Goal: Task Accomplishment & Management: Use online tool/utility

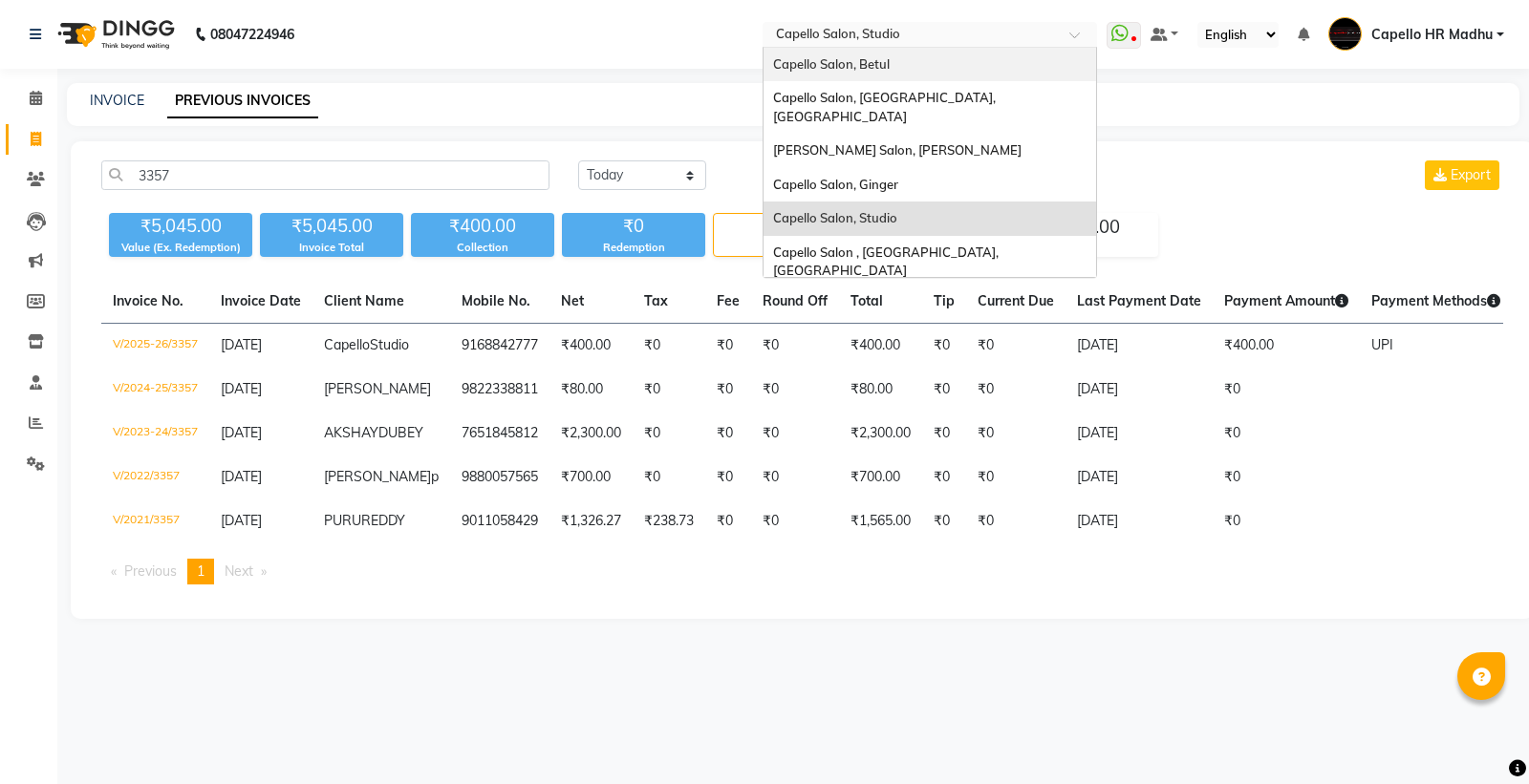
select select "yesterday"
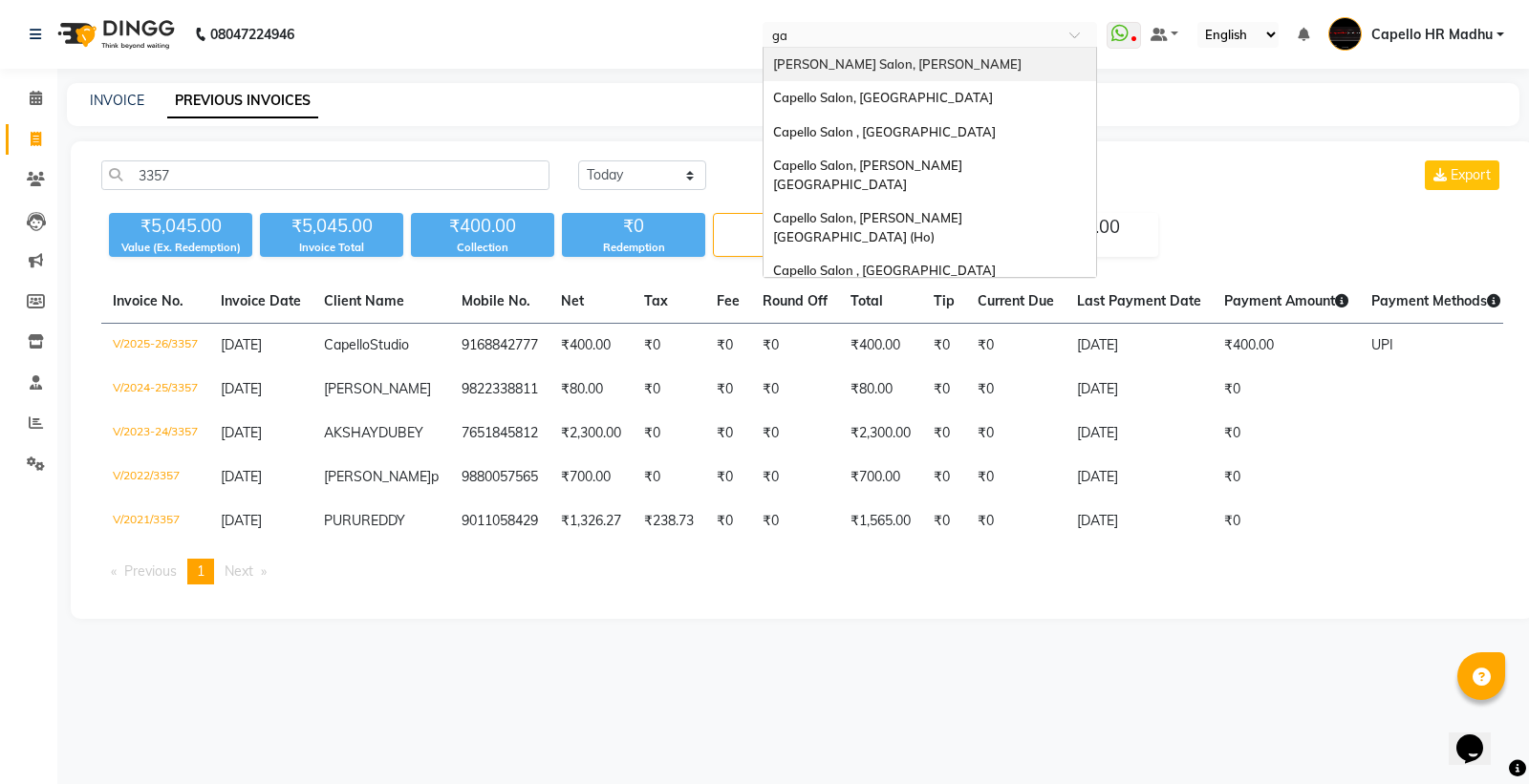
type input "gad"
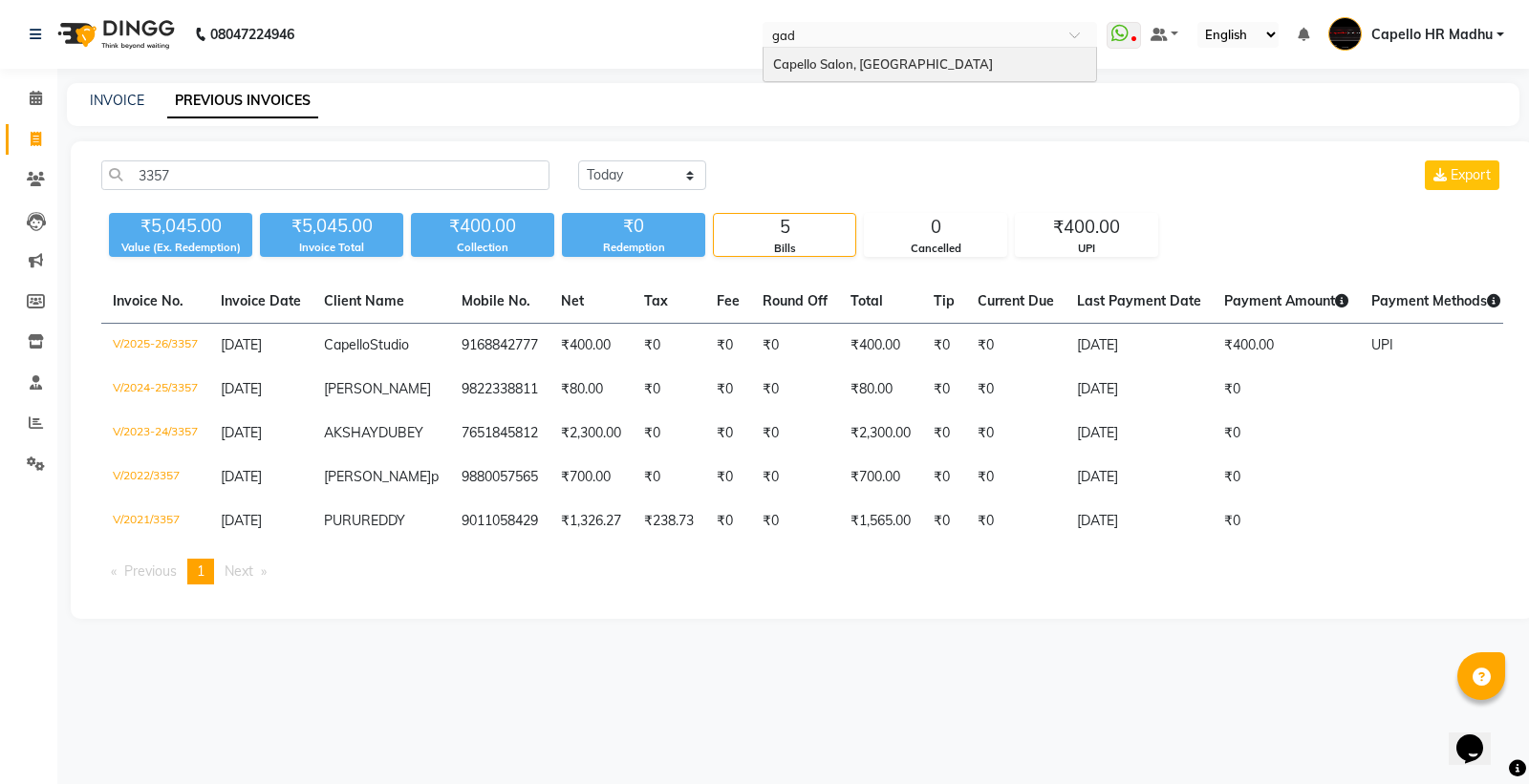
drag, startPoint x: 0, startPoint y: 0, endPoint x: 943, endPoint y: 57, distance: 944.7
click at [943, 57] on div "Capello Salon, [GEOGRAPHIC_DATA]" at bounding box center [929, 64] width 332 height 35
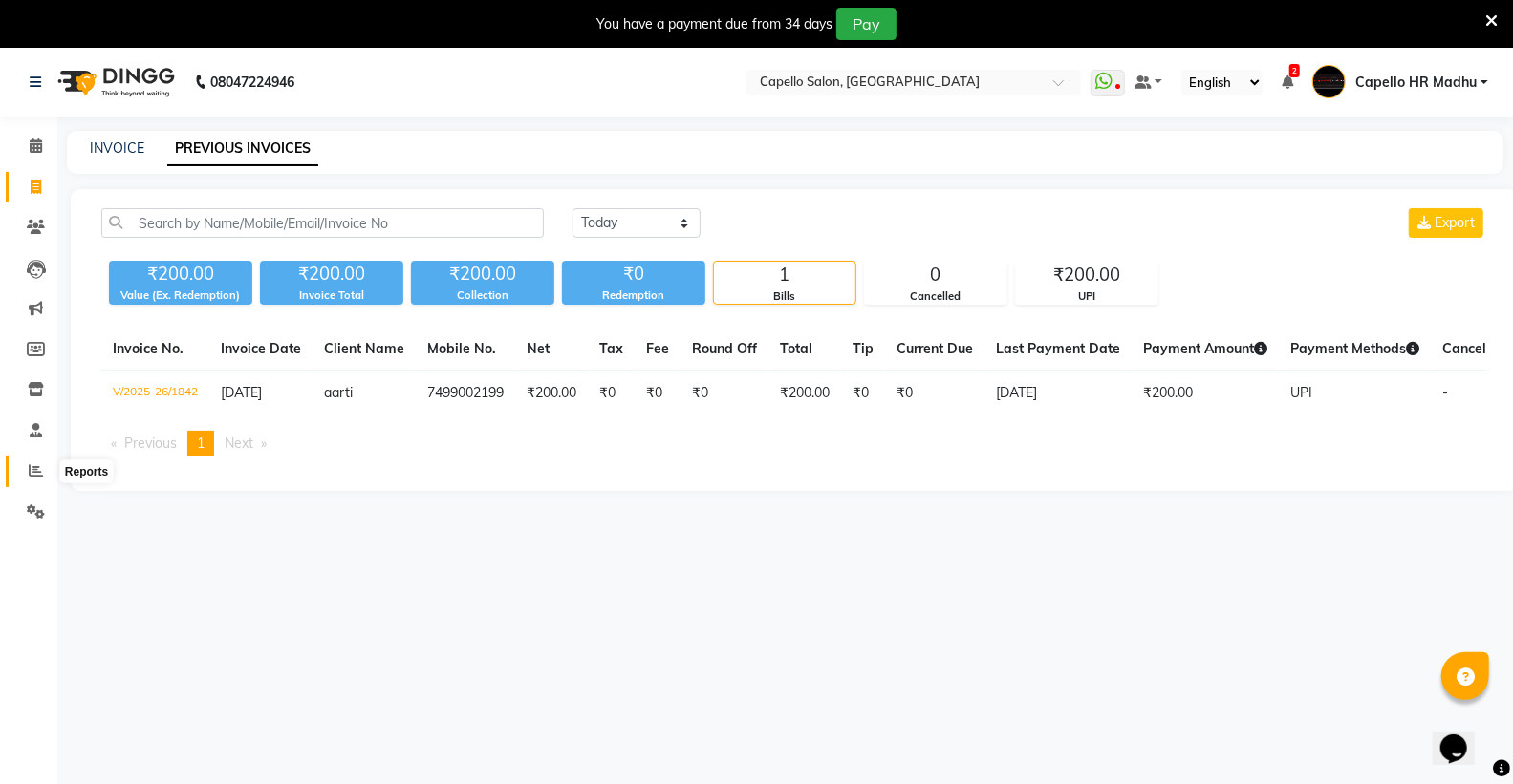
click at [25, 465] on span at bounding box center [36, 472] width 34 height 22
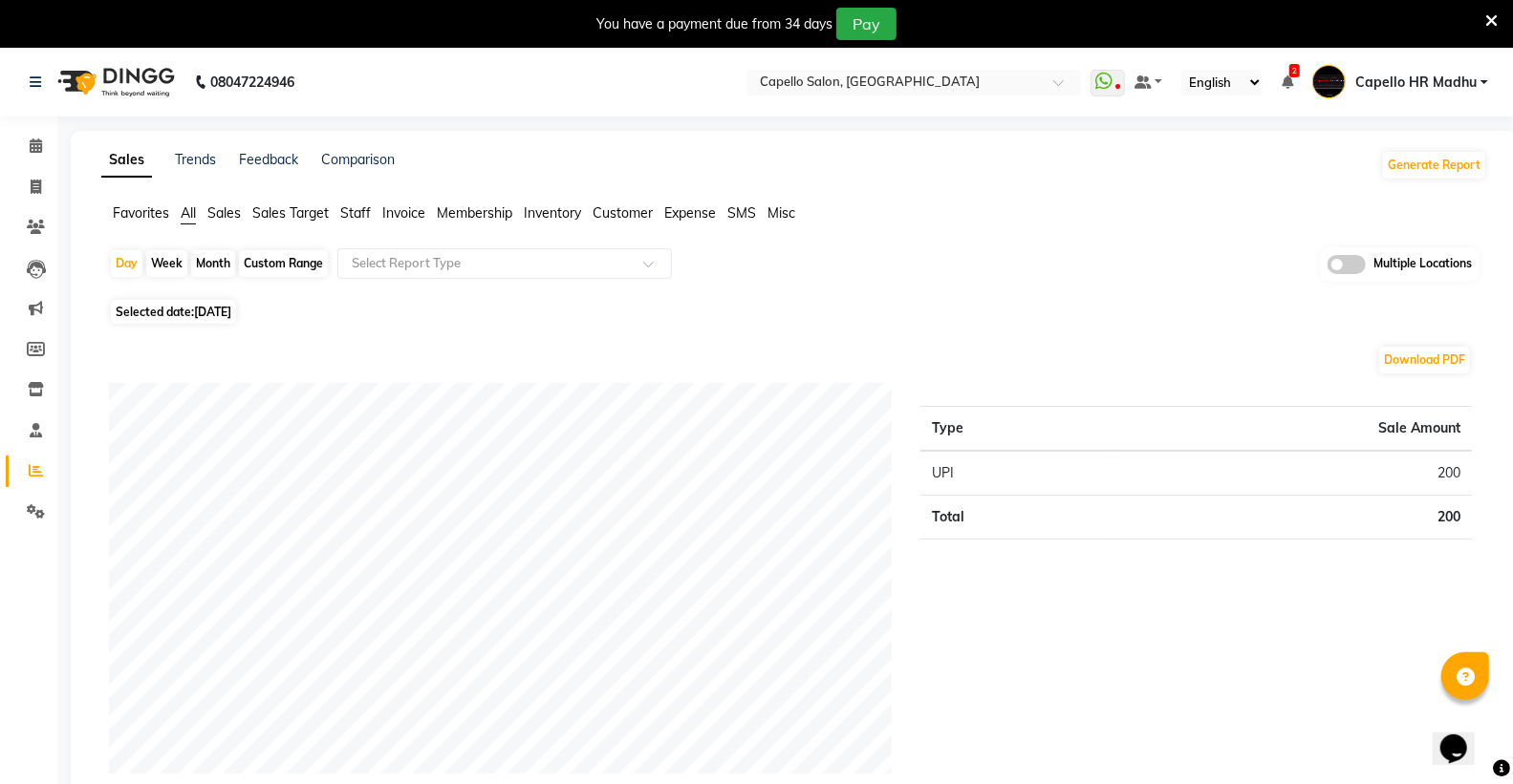
click at [348, 204] on span "Staff" at bounding box center [355, 212] width 31 height 17
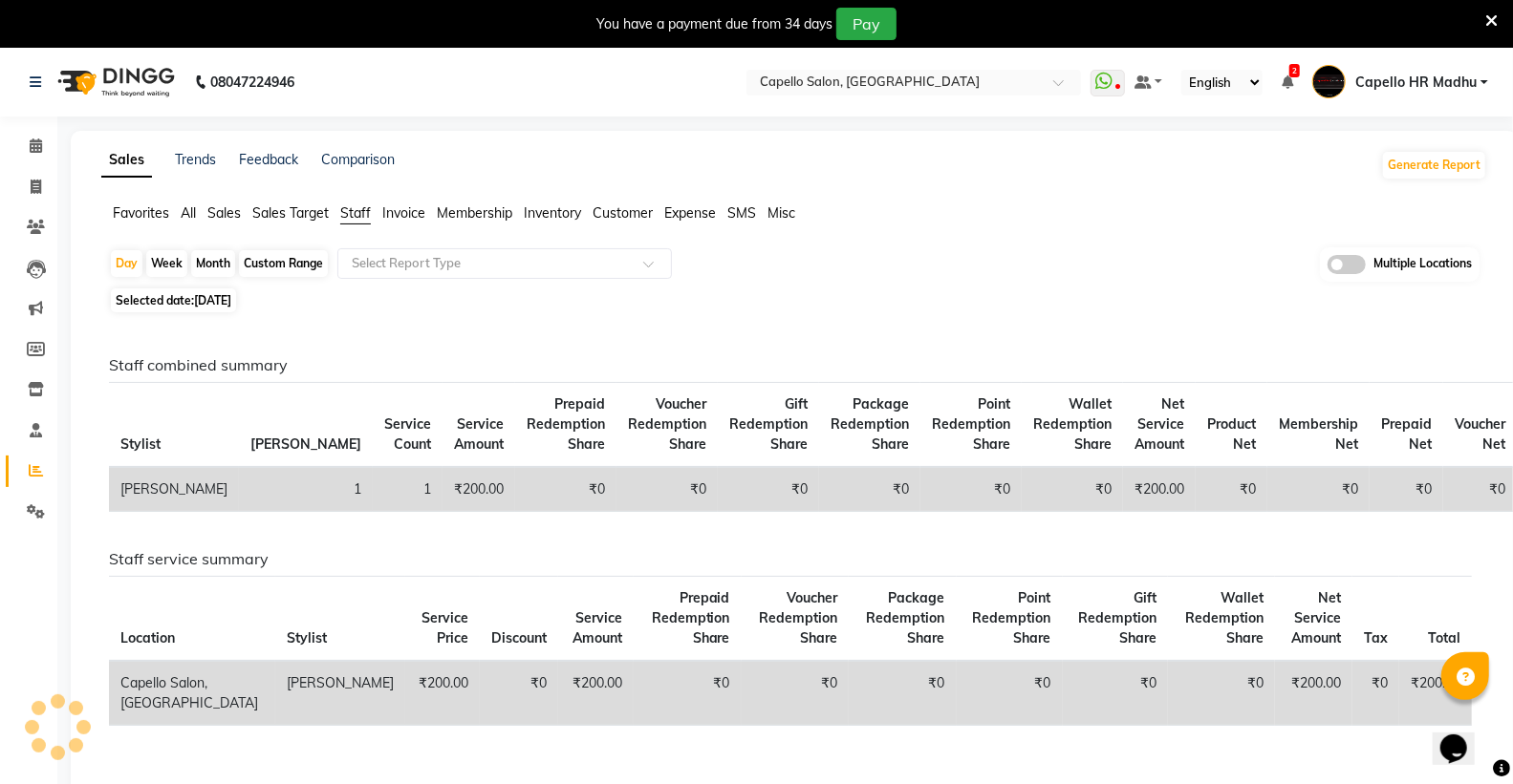
click at [194, 299] on span "Selected date: [DATE]" at bounding box center [174, 300] width 125 height 24
select select "9"
select select "2025"
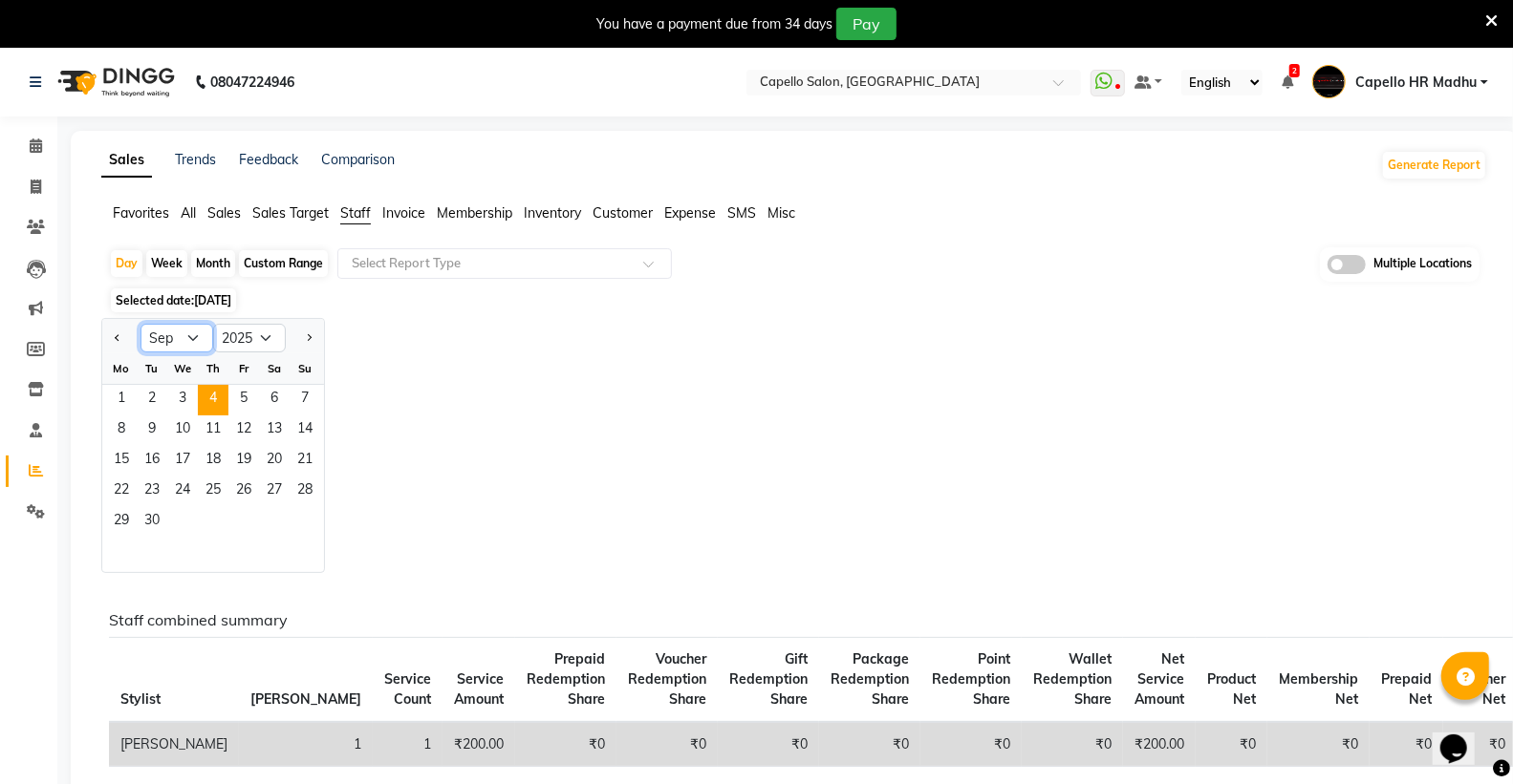
drag, startPoint x: 187, startPoint y: 339, endPoint x: 187, endPoint y: 350, distance: 11.0
click at [187, 339] on select "Jan Feb Mar Apr May Jun [DATE] Aug Sep Oct Nov Dec" at bounding box center [176, 338] width 72 height 29
select select "8"
click at [141, 324] on select "Jan Feb Mar Apr May Jun [DATE] Aug Sep Oct Nov Dec" at bounding box center [176, 338] width 72 height 29
click at [242, 403] on span "1" at bounding box center [243, 399] width 31 height 31
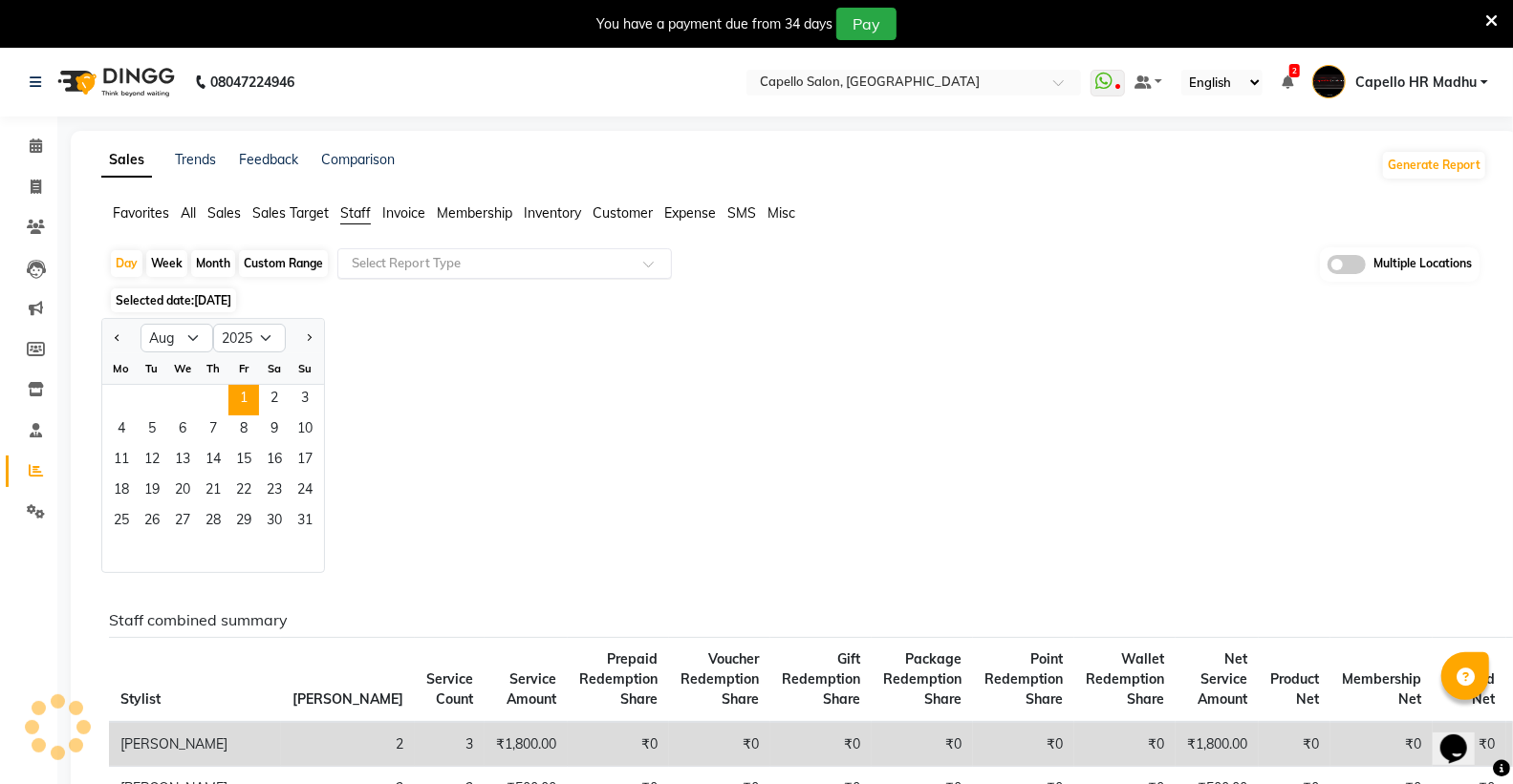
click at [424, 259] on input "text" at bounding box center [486, 263] width 276 height 19
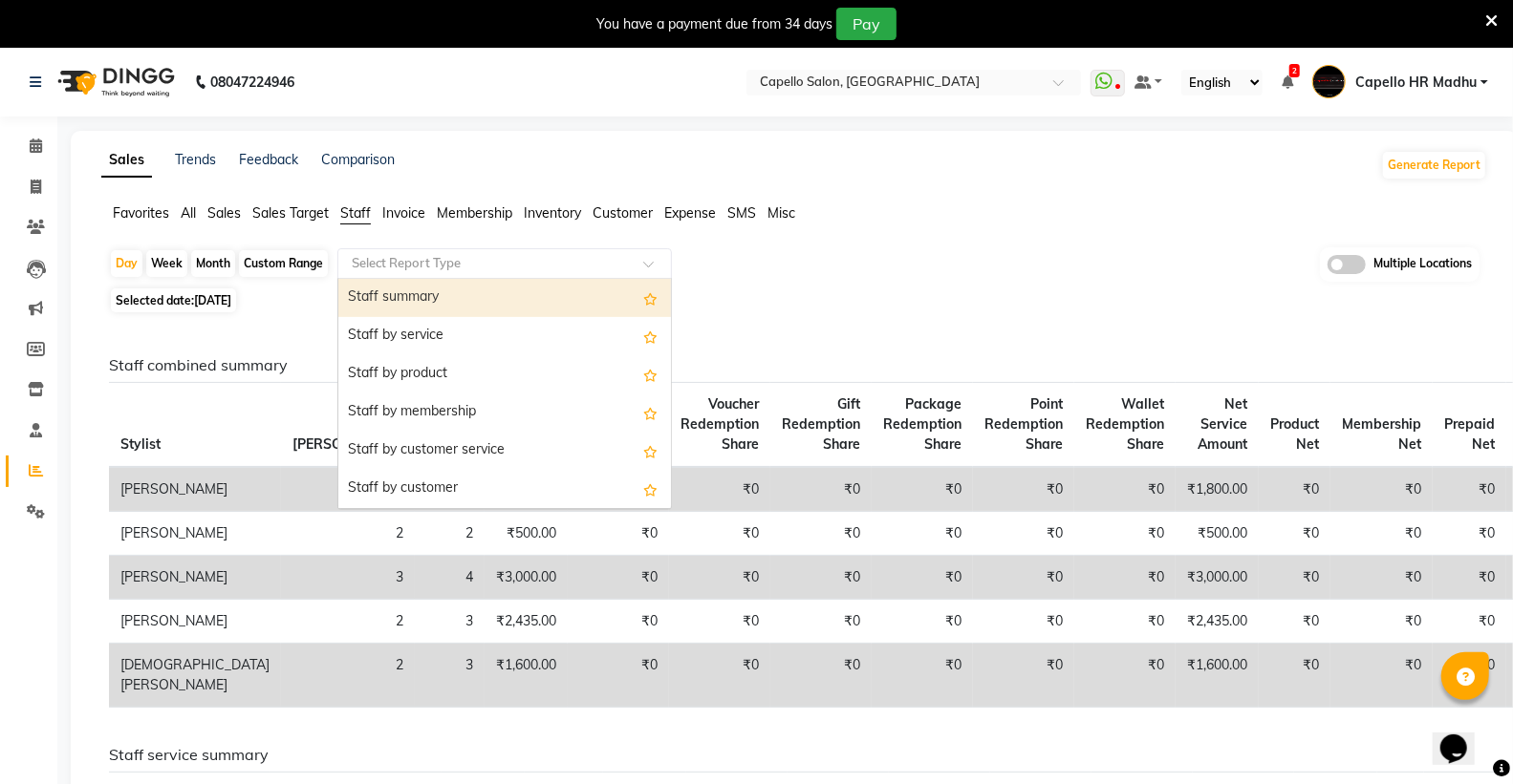
click at [424, 286] on div "Staff summary" at bounding box center [504, 297] width 332 height 39
select select "full_report"
select select "csv"
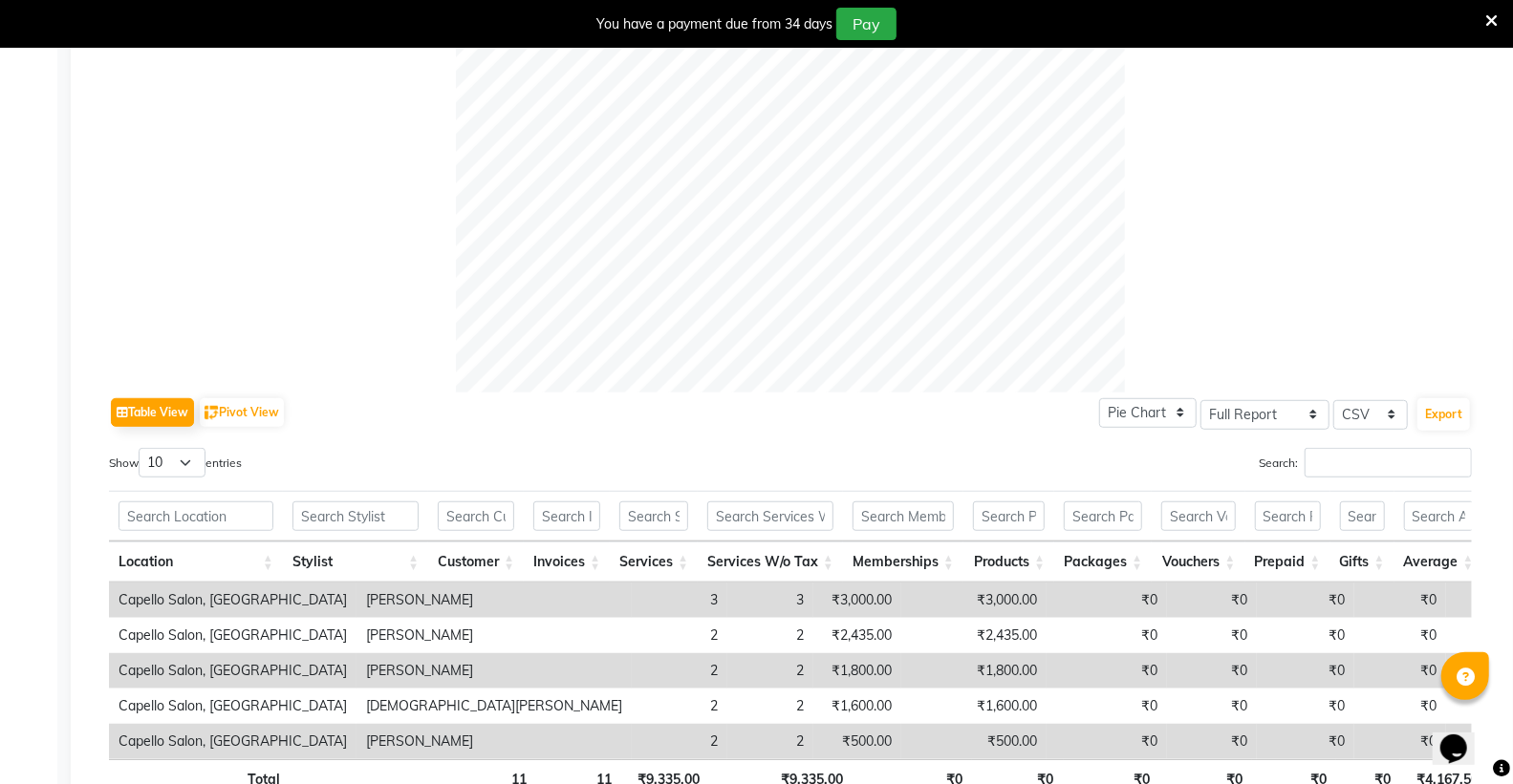
scroll to position [636, 0]
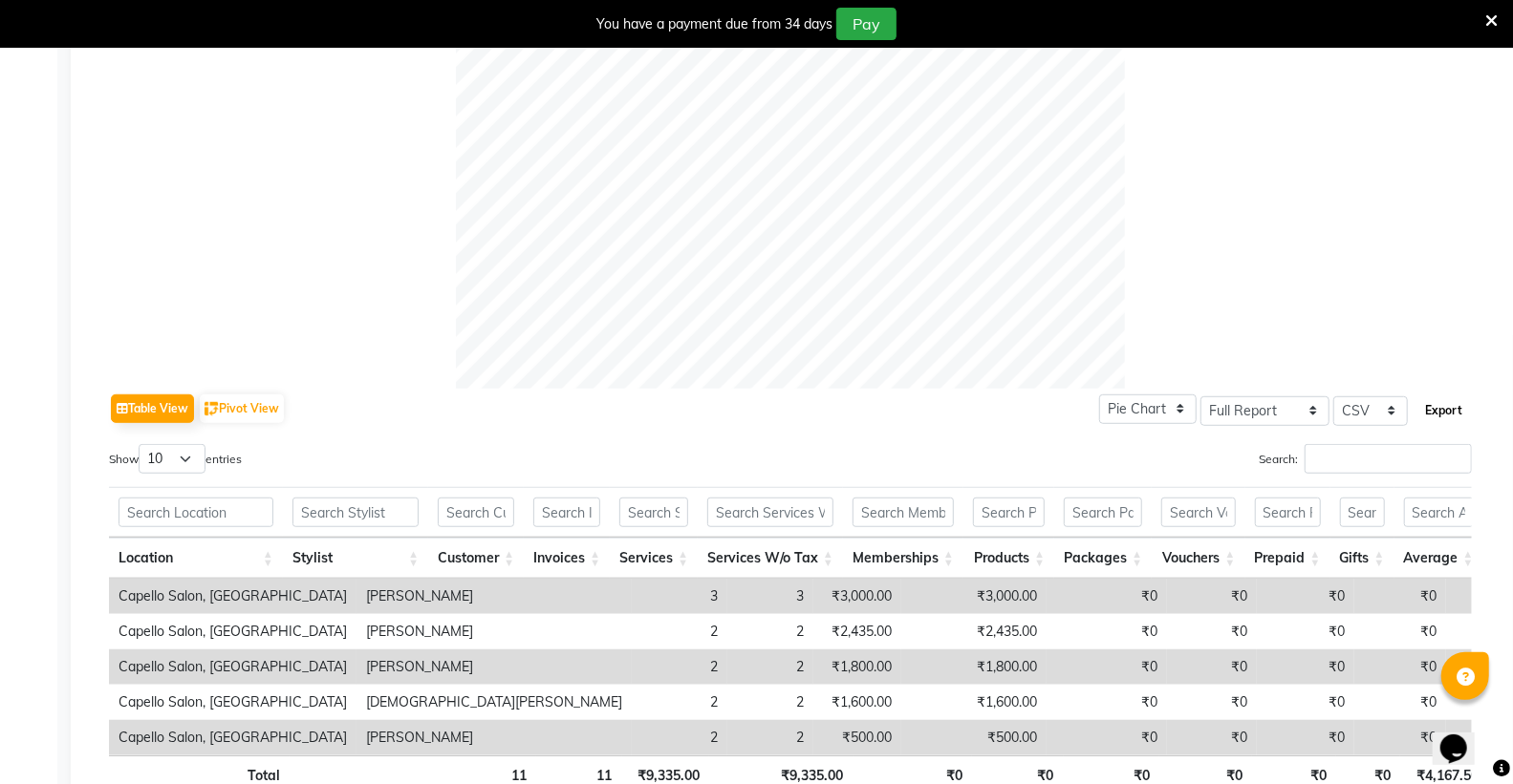
click at [1460, 402] on button "Export" at bounding box center [1444, 410] width 53 height 33
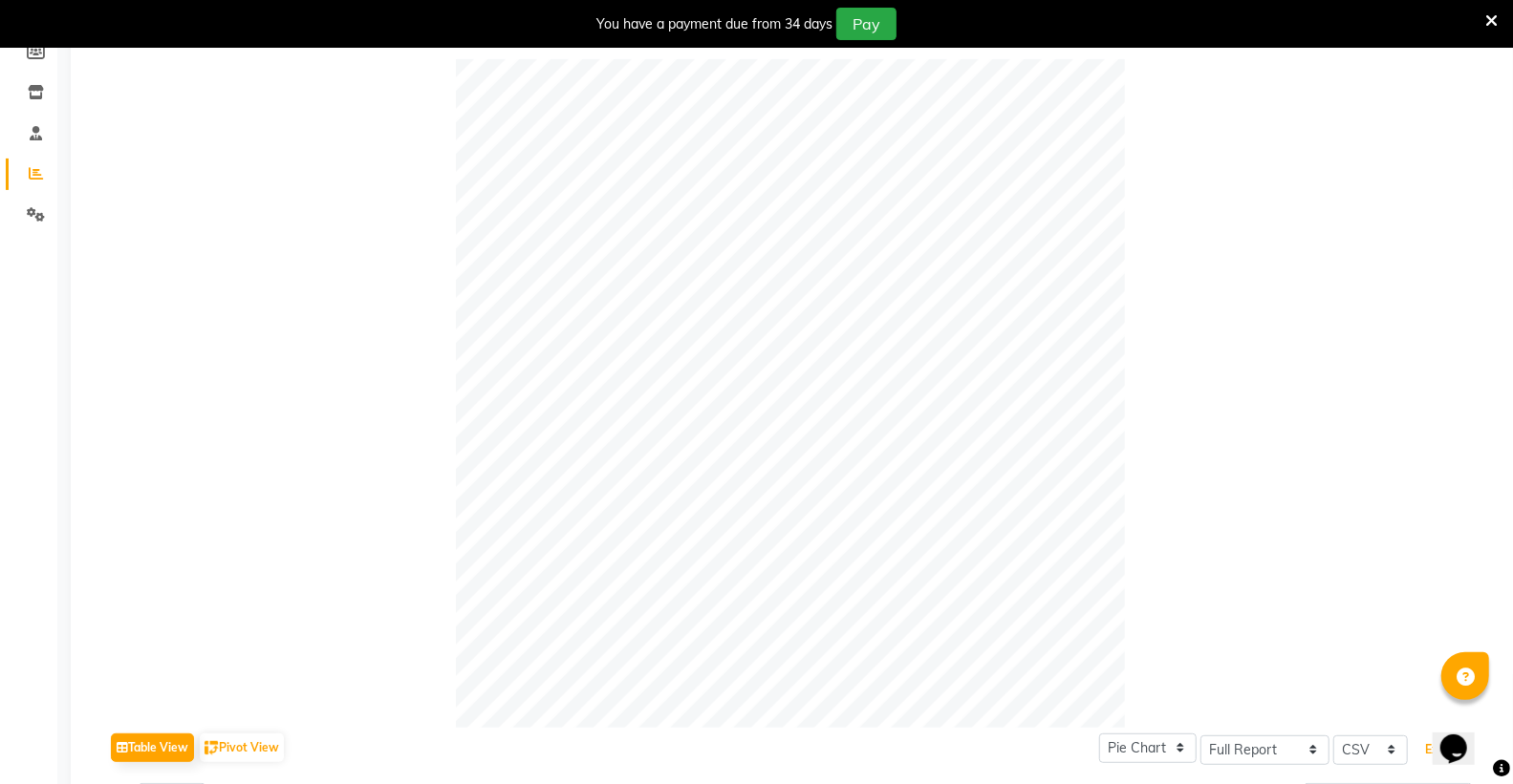
scroll to position [0, 0]
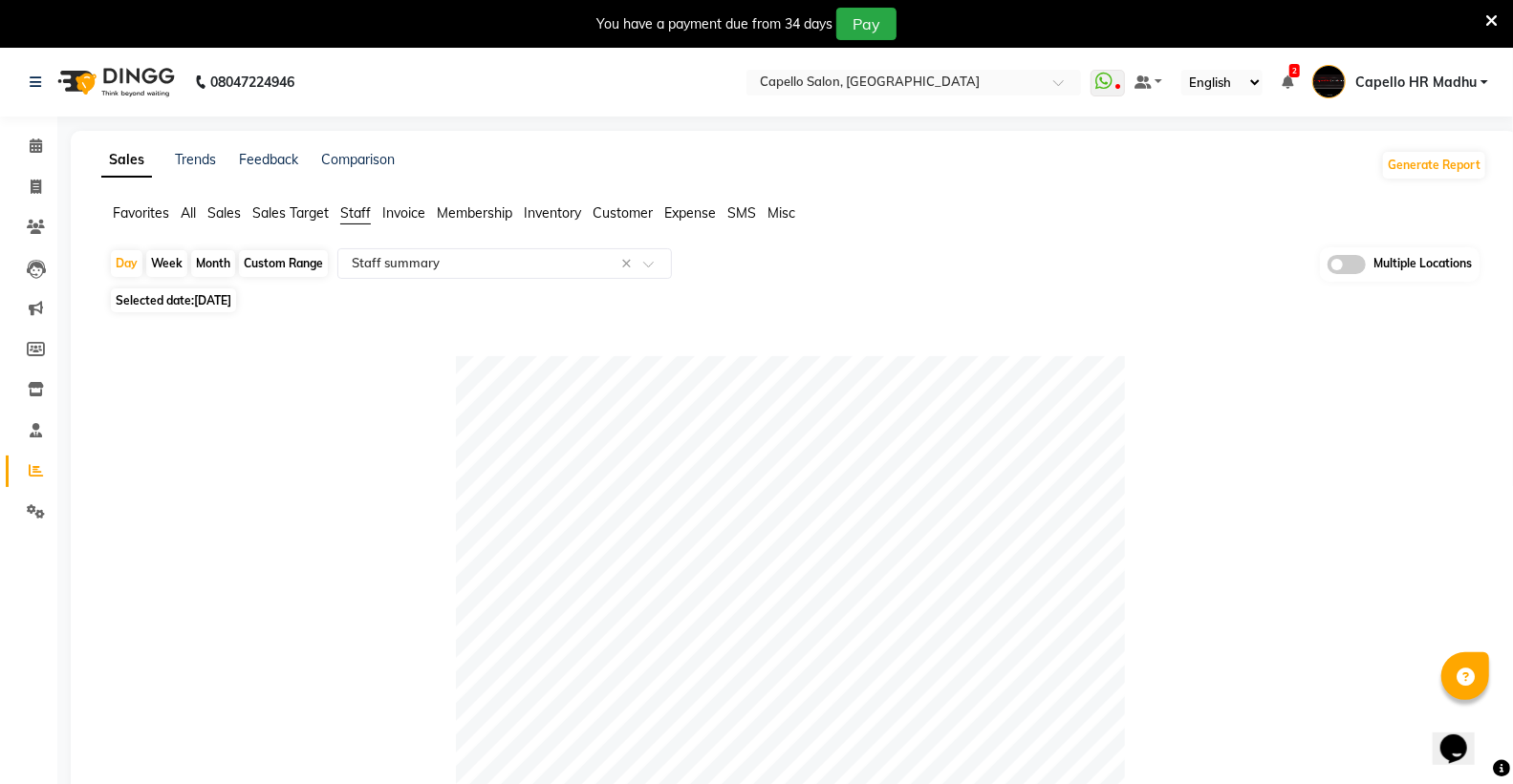
click at [225, 297] on span "[DATE]" at bounding box center [213, 300] width 38 height 14
select select "8"
select select "2025"
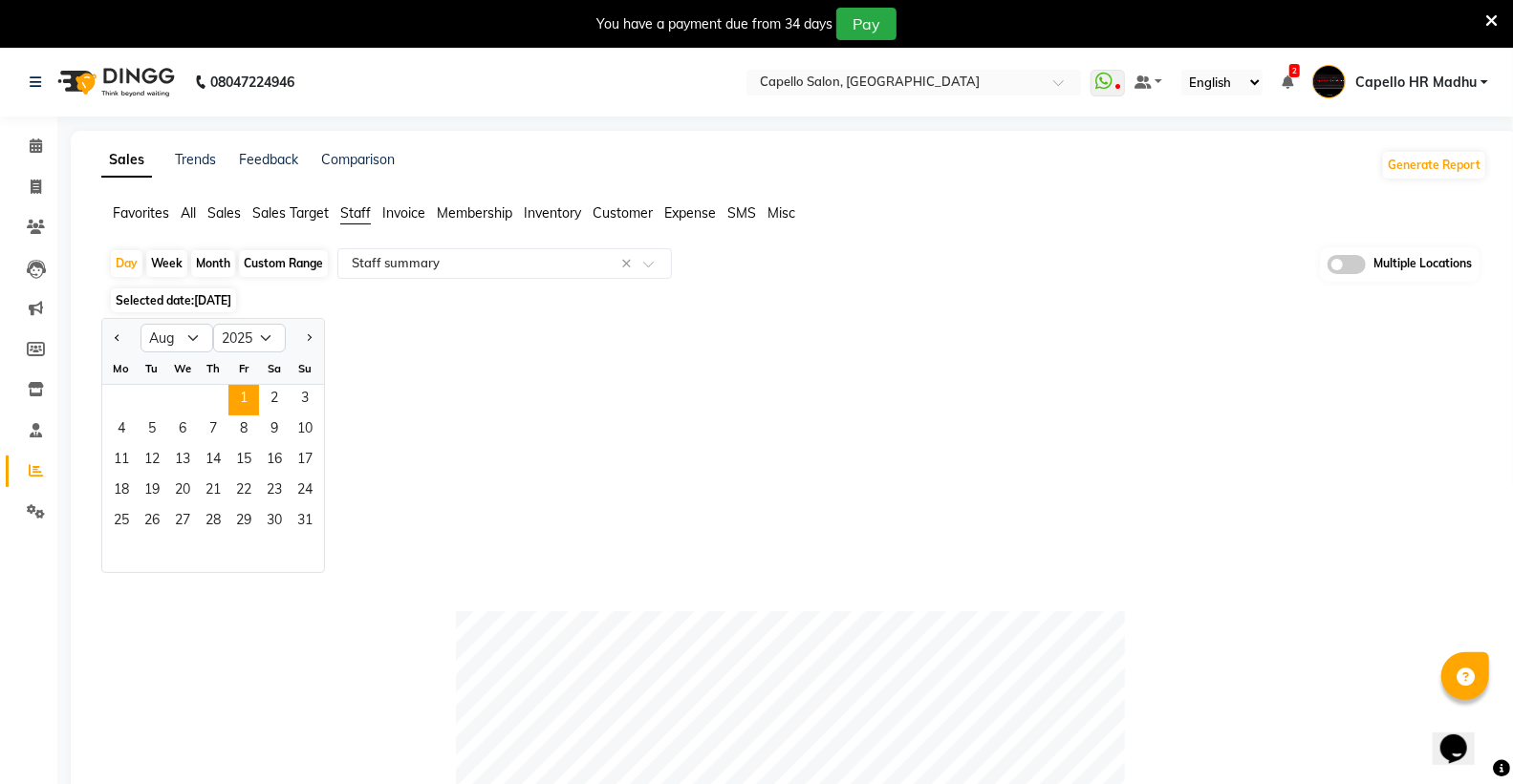
click at [226, 393] on div "1 2 3" at bounding box center [213, 399] width 222 height 31
drag, startPoint x: 240, startPoint y: 392, endPoint x: 208, endPoint y: 275, distance: 121.3
click at [241, 392] on span "1" at bounding box center [243, 399] width 31 height 31
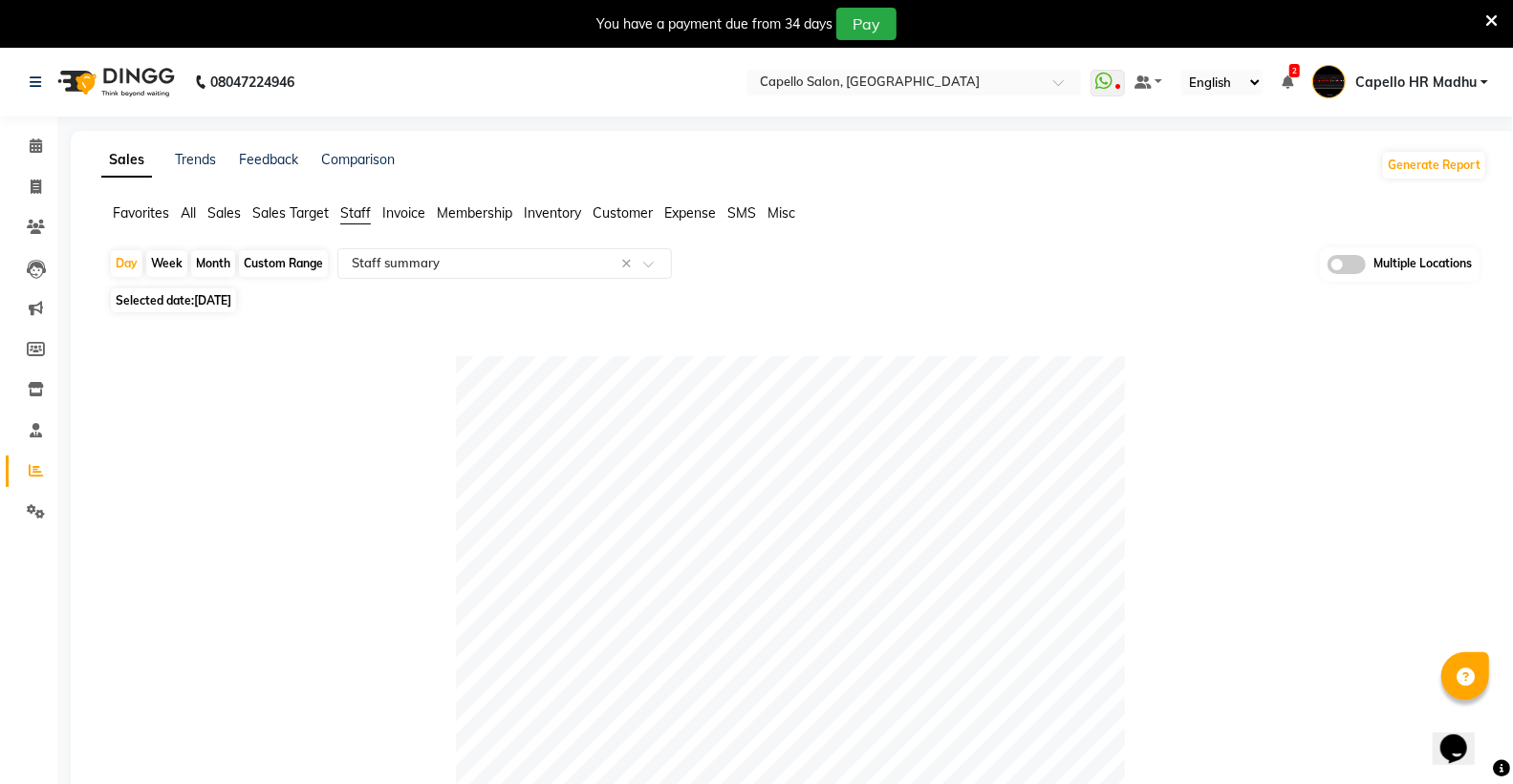
click at [208, 268] on div "Month" at bounding box center [213, 264] width 44 height 27
select select "8"
select select "2025"
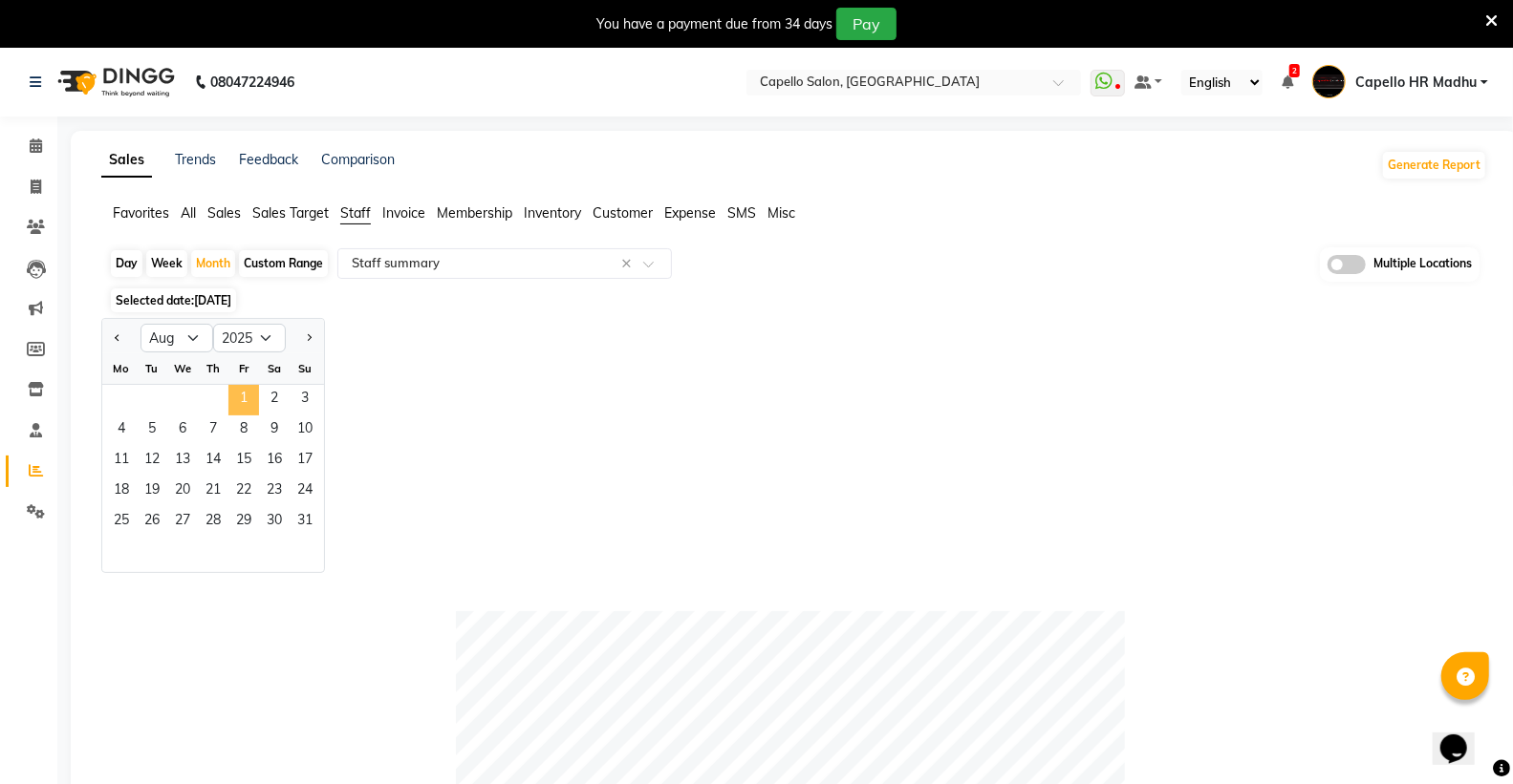
click at [247, 405] on span "1" at bounding box center [243, 399] width 31 height 31
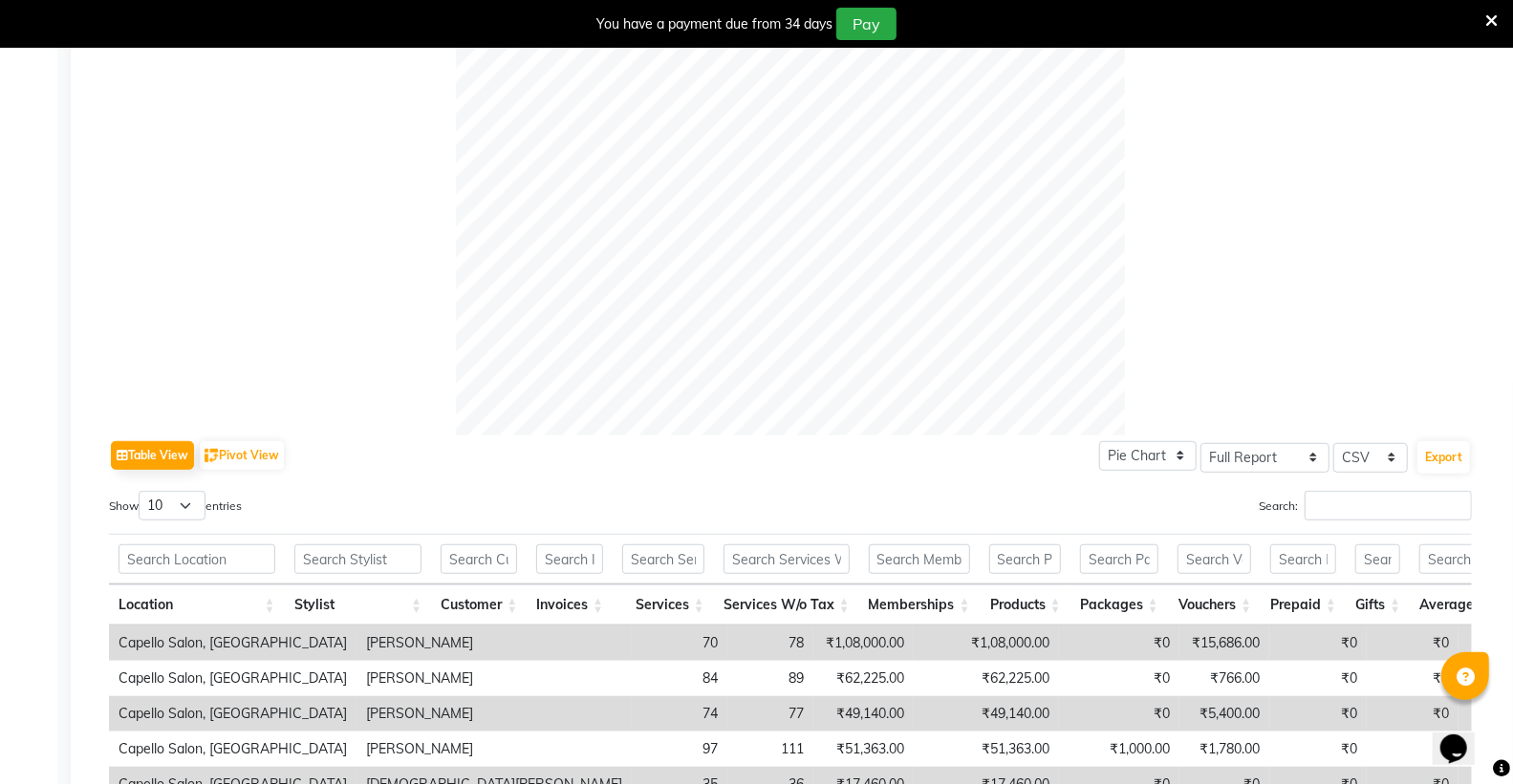
scroll to position [636, 0]
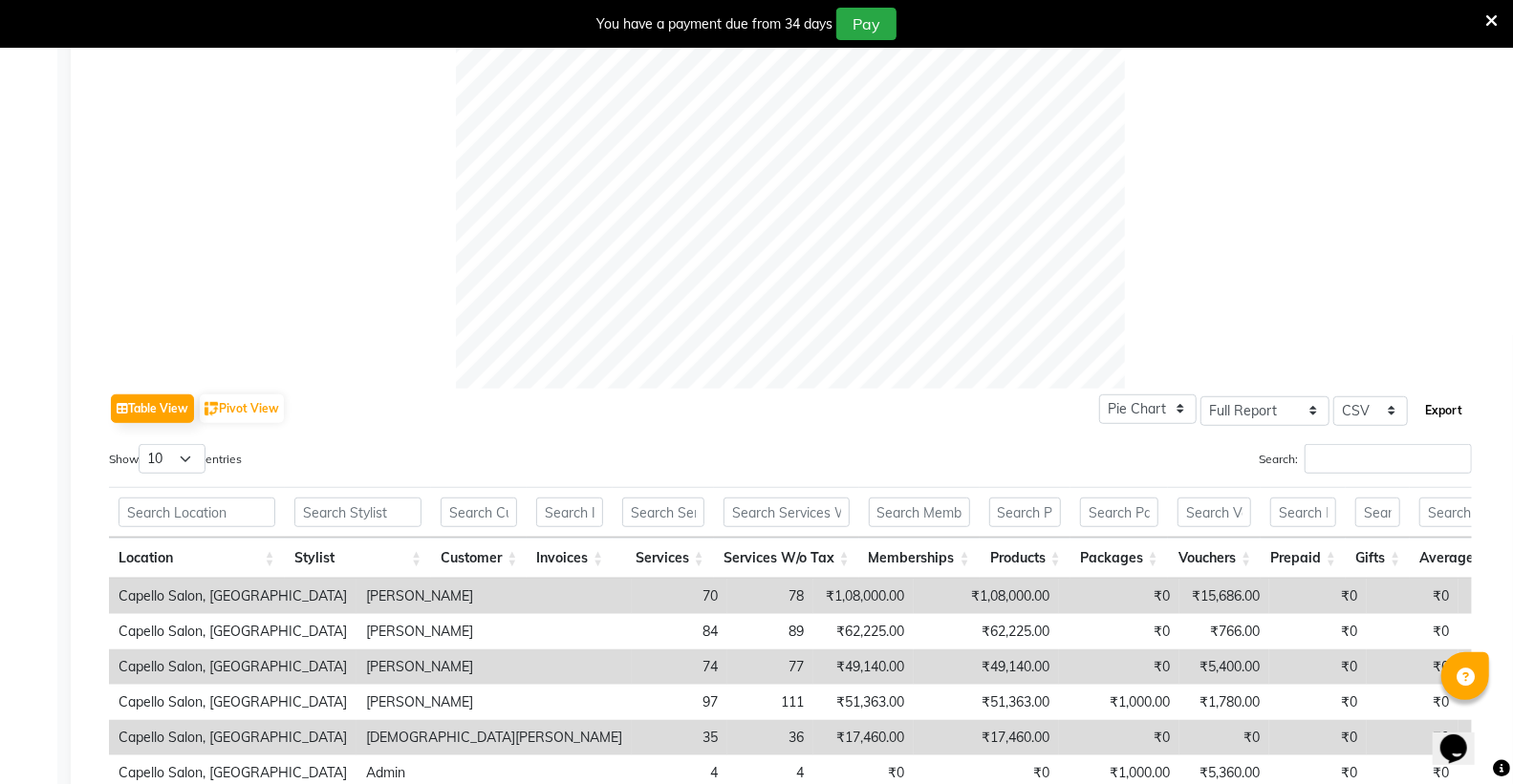
click at [1446, 412] on button "Export" at bounding box center [1444, 410] width 53 height 33
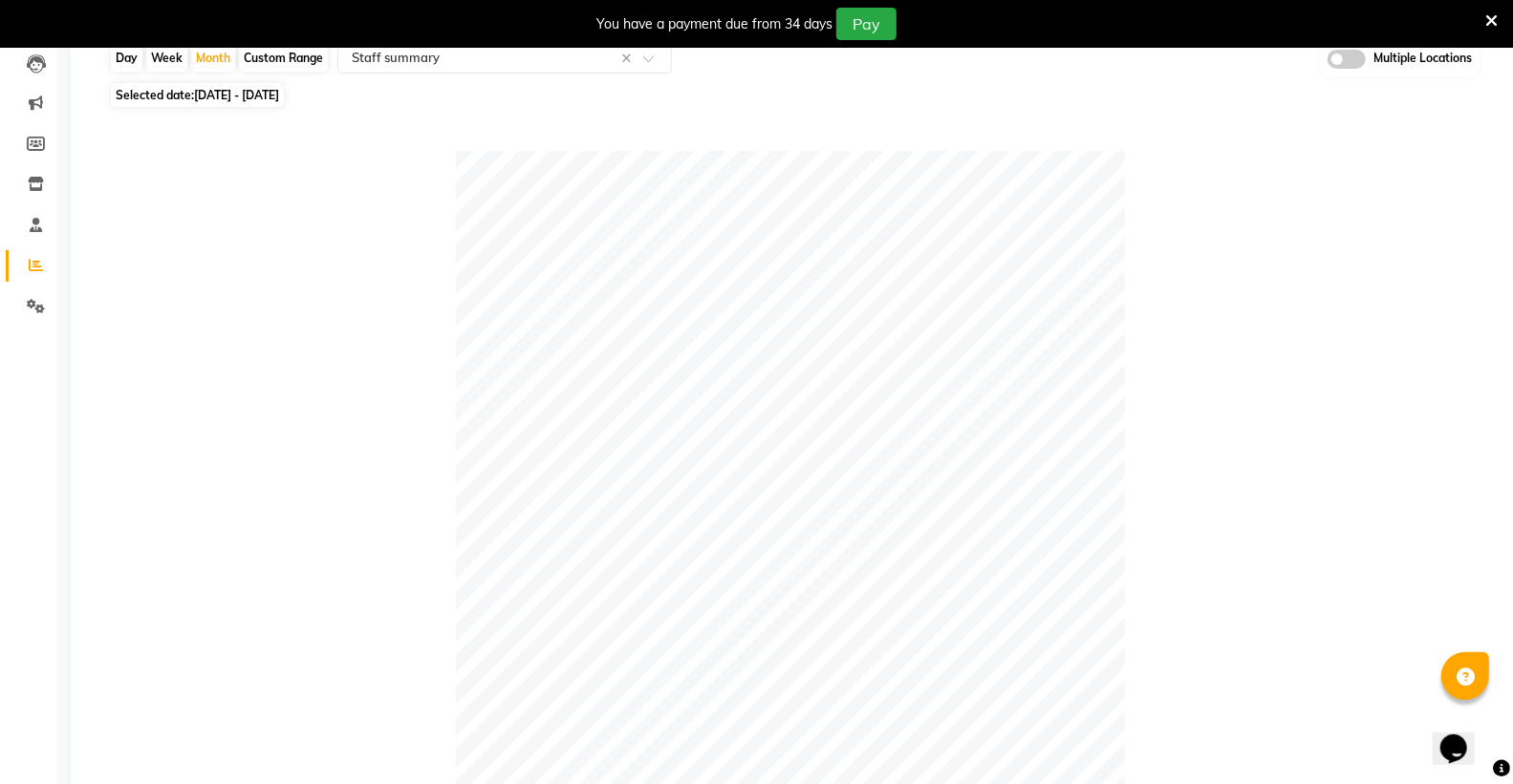
scroll to position [183, 0]
